Goal: Task Accomplishment & Management: Use online tool/utility

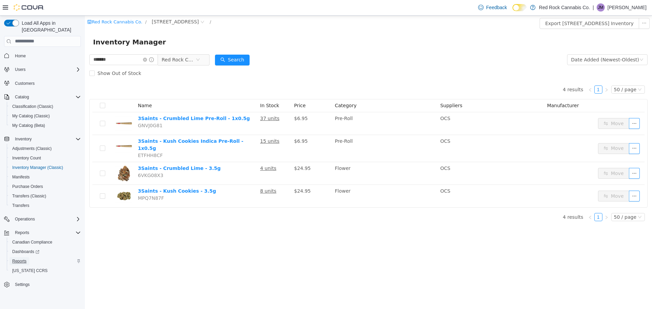
click at [24, 259] on span "Reports" at bounding box center [19, 261] width 14 height 5
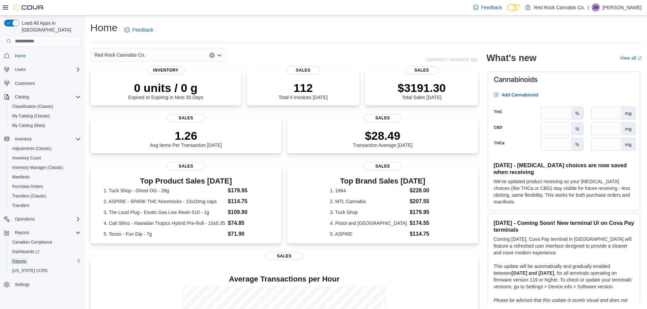
click at [14, 259] on span "Reports" at bounding box center [19, 261] width 14 height 5
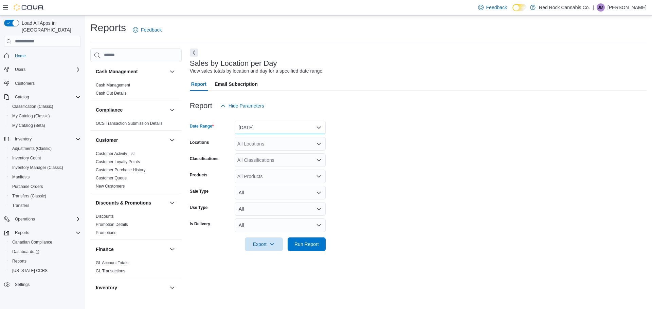
click at [256, 121] on button "[DATE]" at bounding box center [280, 128] width 91 height 14
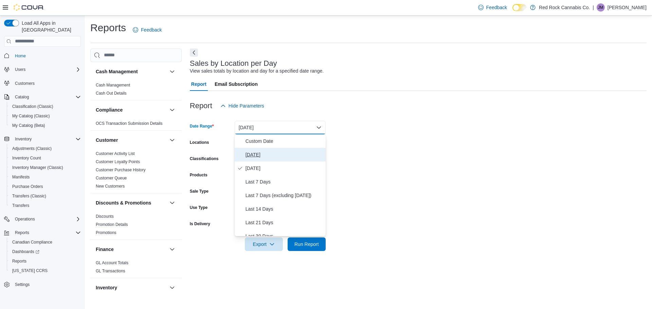
click at [274, 156] on span "Today" at bounding box center [284, 155] width 77 height 8
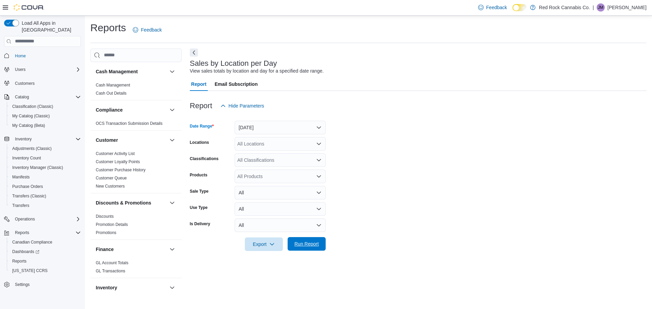
click at [310, 245] on span "Run Report" at bounding box center [306, 244] width 24 height 7
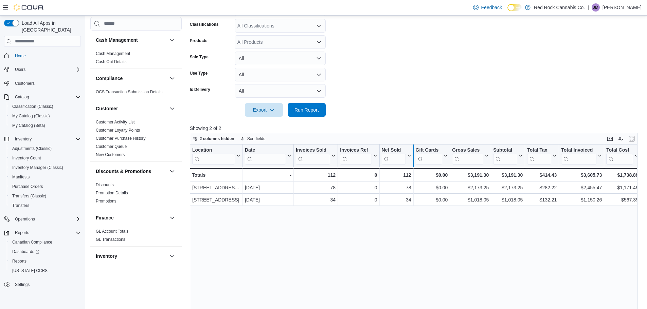
scroll to position [136, 0]
